Goal: Navigation & Orientation: Find specific page/section

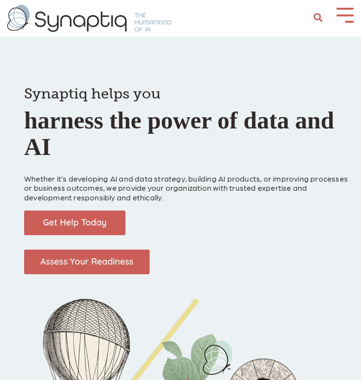
scroll to position [0, 4]
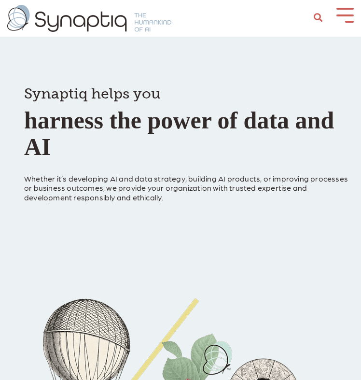
click at [341, 16] on button at bounding box center [344, 14] width 17 height 13
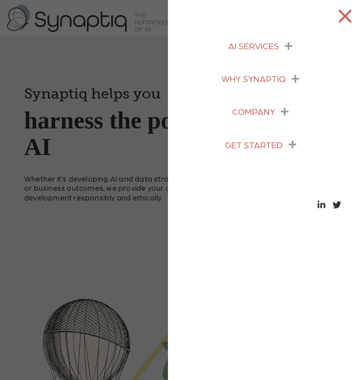
click at [289, 47] on icon "menu" at bounding box center [289, 45] width 8 height 9
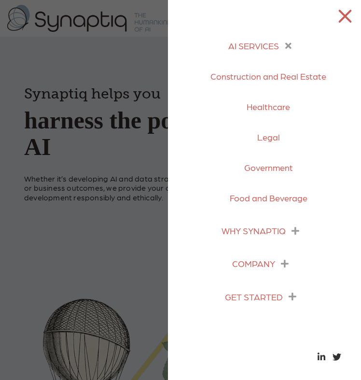
click at [267, 45] on span "AI SERVICES" at bounding box center [253, 46] width 51 height 10
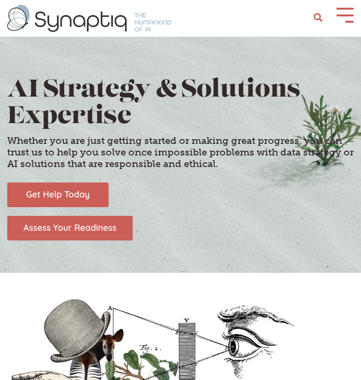
scroll to position [0, 4]
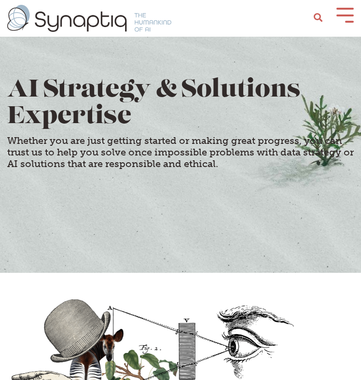
click at [336, 18] on button at bounding box center [344, 14] width 17 height 13
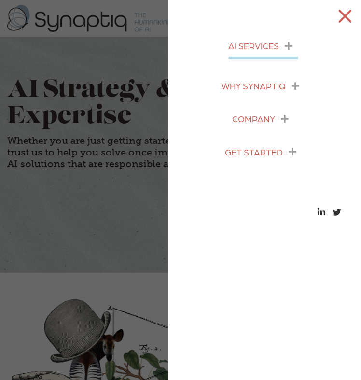
click at [336, 18] on button at bounding box center [344, 15] width 17 height 13
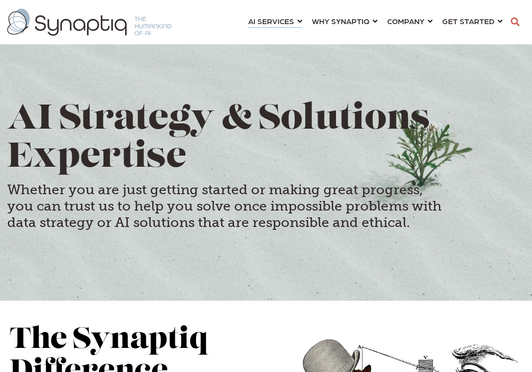
click at [81, 27] on img at bounding box center [89, 22] width 164 height 27
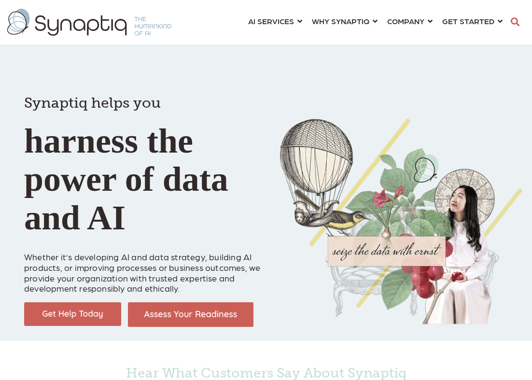
scroll to position [0, 4]
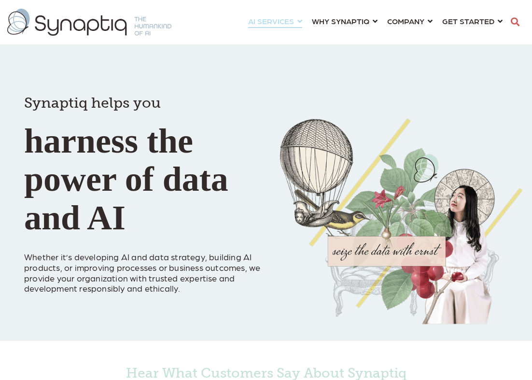
click at [301, 21] on link "AI SERVICES ⇲ By Industry Construction & Real Estate Healthcare Legal Governmen…" at bounding box center [275, 21] width 54 height 18
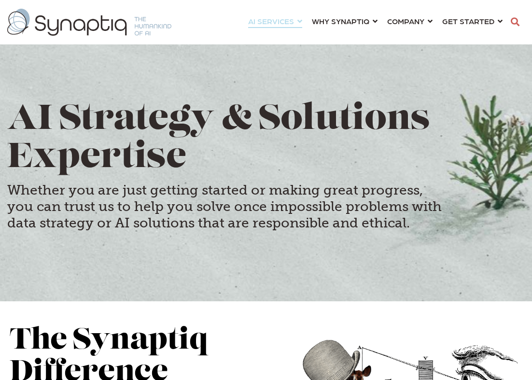
click at [298, 22] on link "AI SERVICES ⇲ By Industry Construction & Real Estate Healthcare Legal Governmen…" at bounding box center [275, 21] width 54 height 18
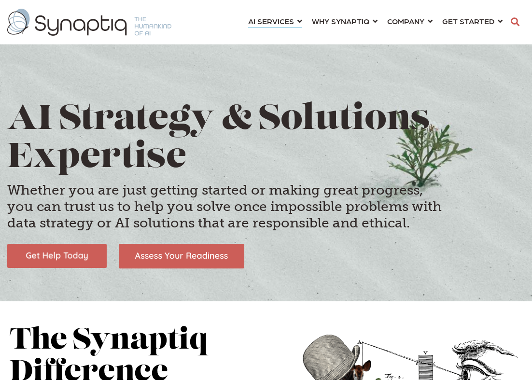
scroll to position [0, 4]
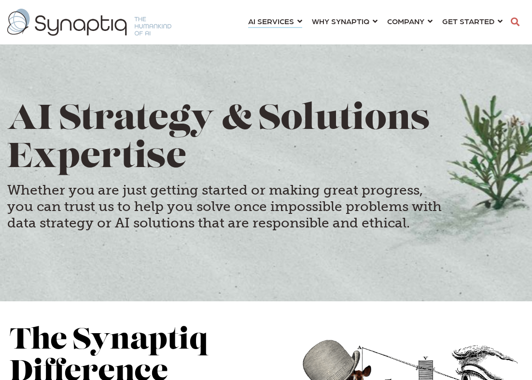
click at [67, 23] on img at bounding box center [89, 22] width 164 height 27
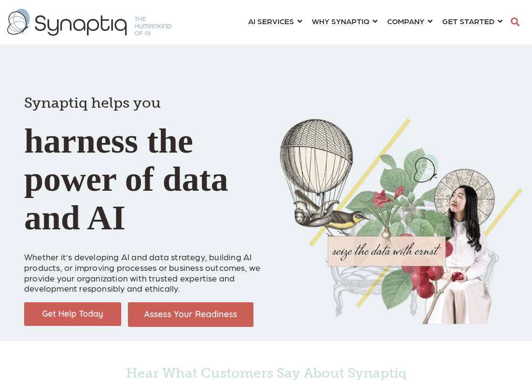
scroll to position [0, 4]
